Goal: Navigation & Orientation: Find specific page/section

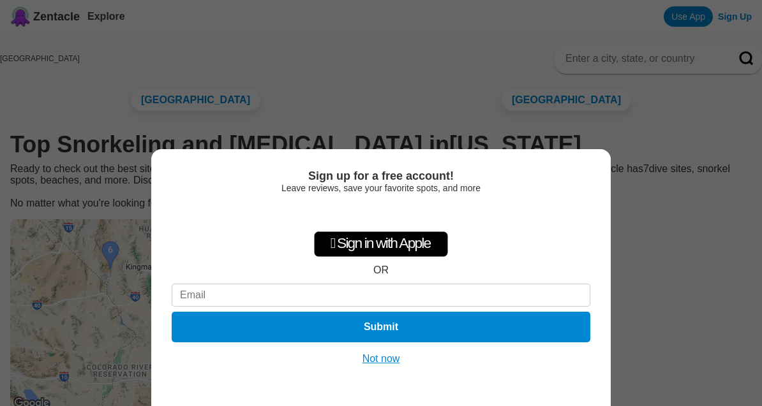
click at [385, 365] on button "Not now" at bounding box center [380, 359] width 45 height 13
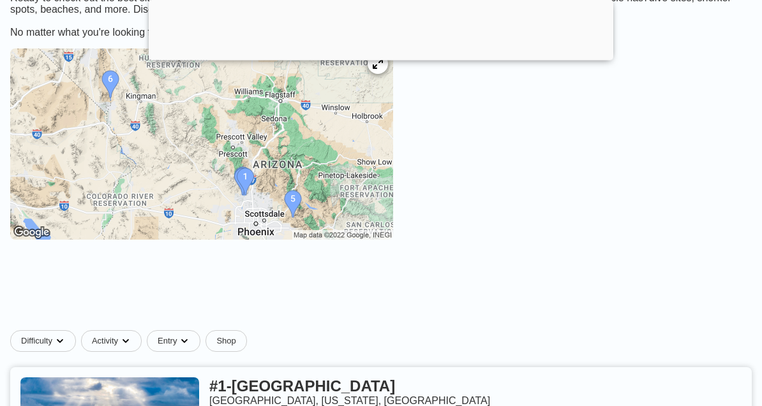
scroll to position [191, 0]
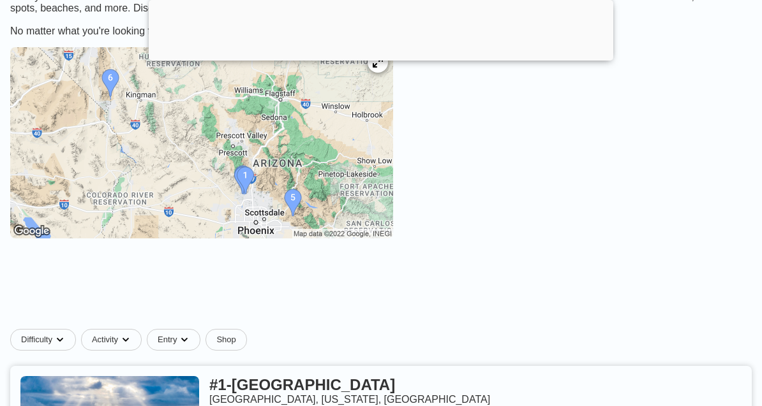
click at [380, 73] on div at bounding box center [377, 62] width 20 height 20
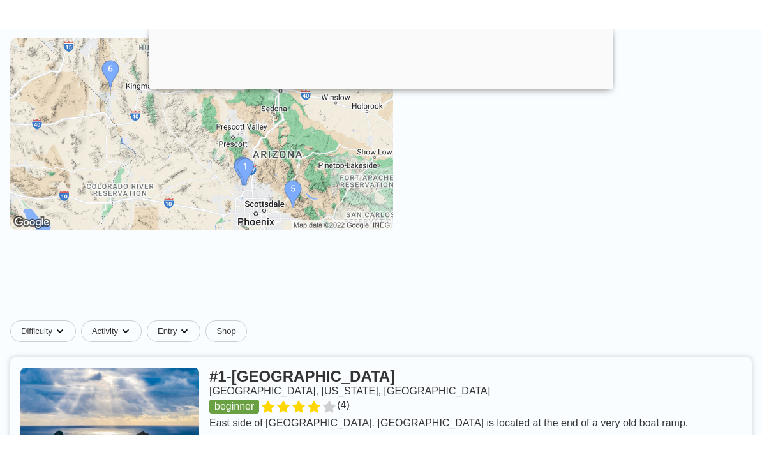
scroll to position [231, 0]
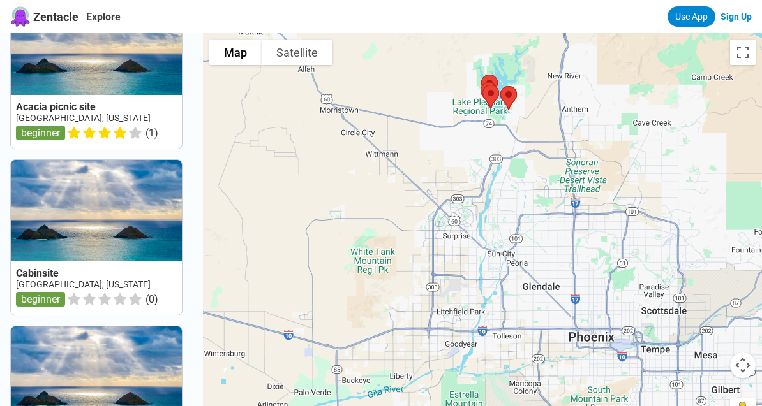
scroll to position [762, 0]
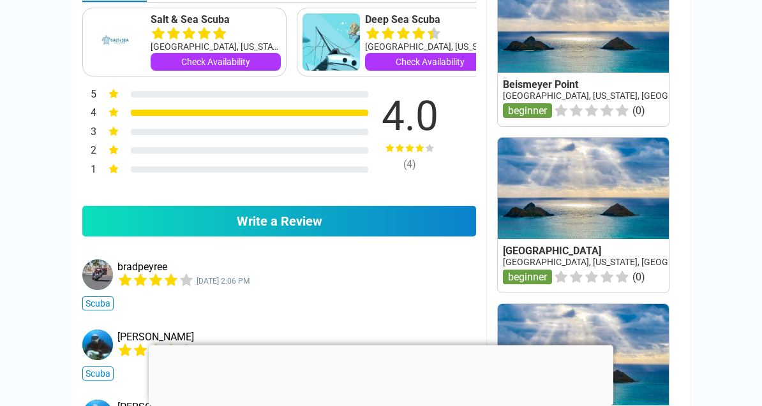
scroll to position [621, 0]
